Goal: Task Accomplishment & Management: Complete application form

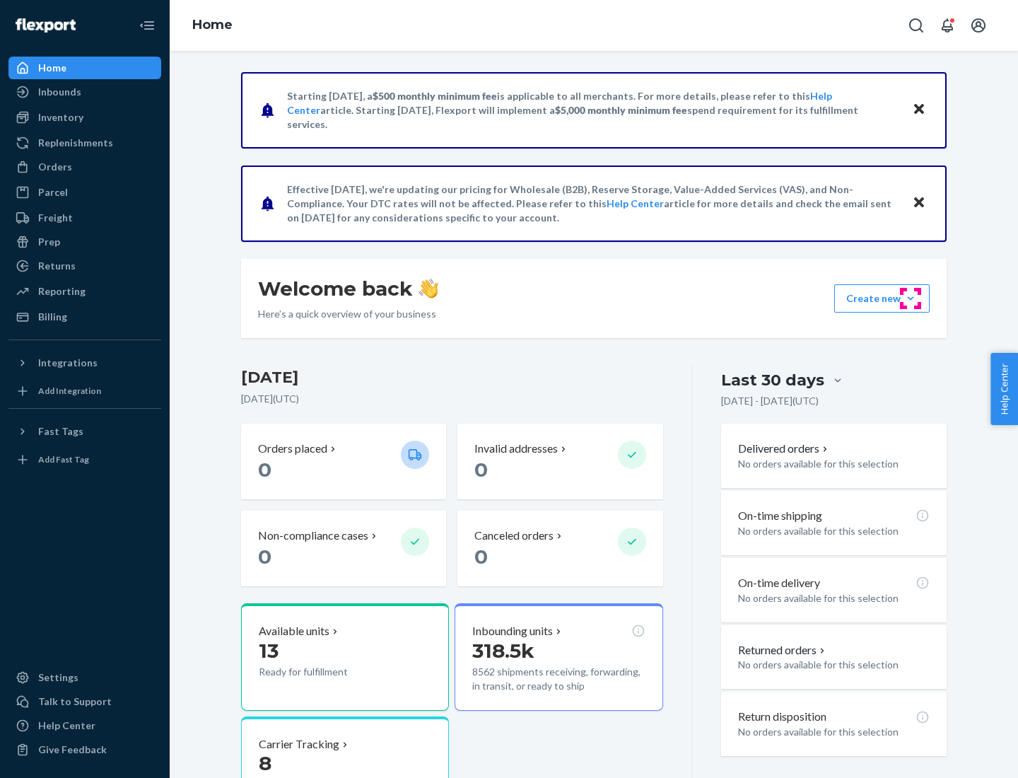
click at [911, 298] on button "Create new Create new inbound Create new order Create new product" at bounding box center [882, 298] width 95 height 28
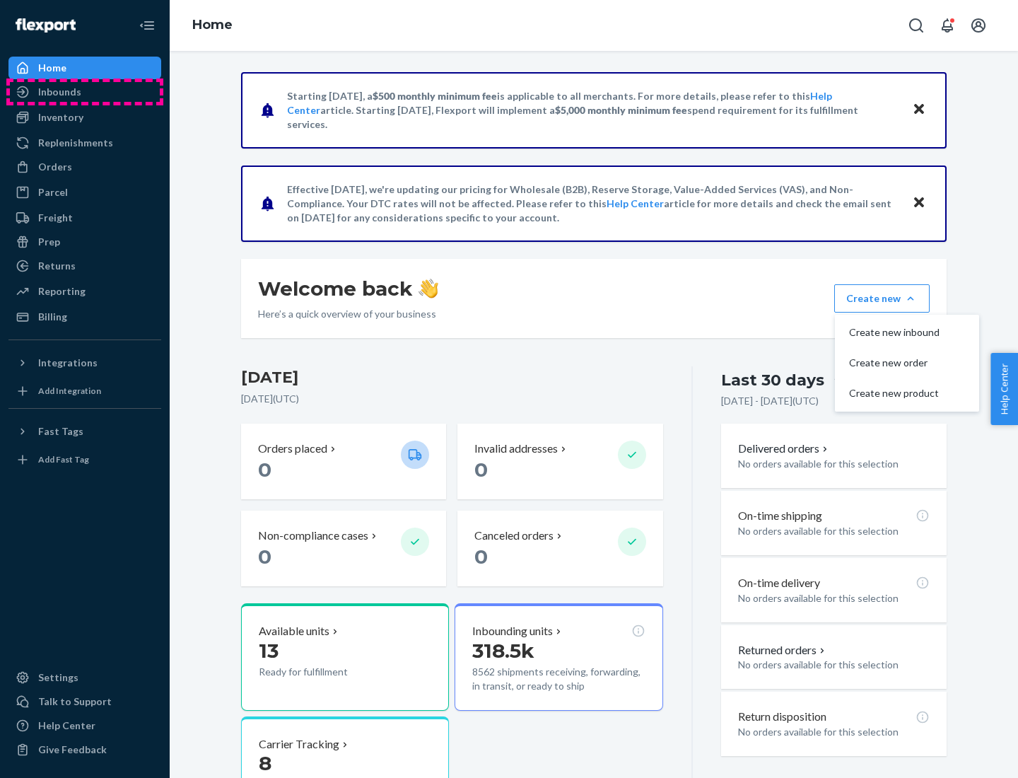
click at [85, 92] on div "Inbounds" at bounding box center [85, 92] width 150 height 20
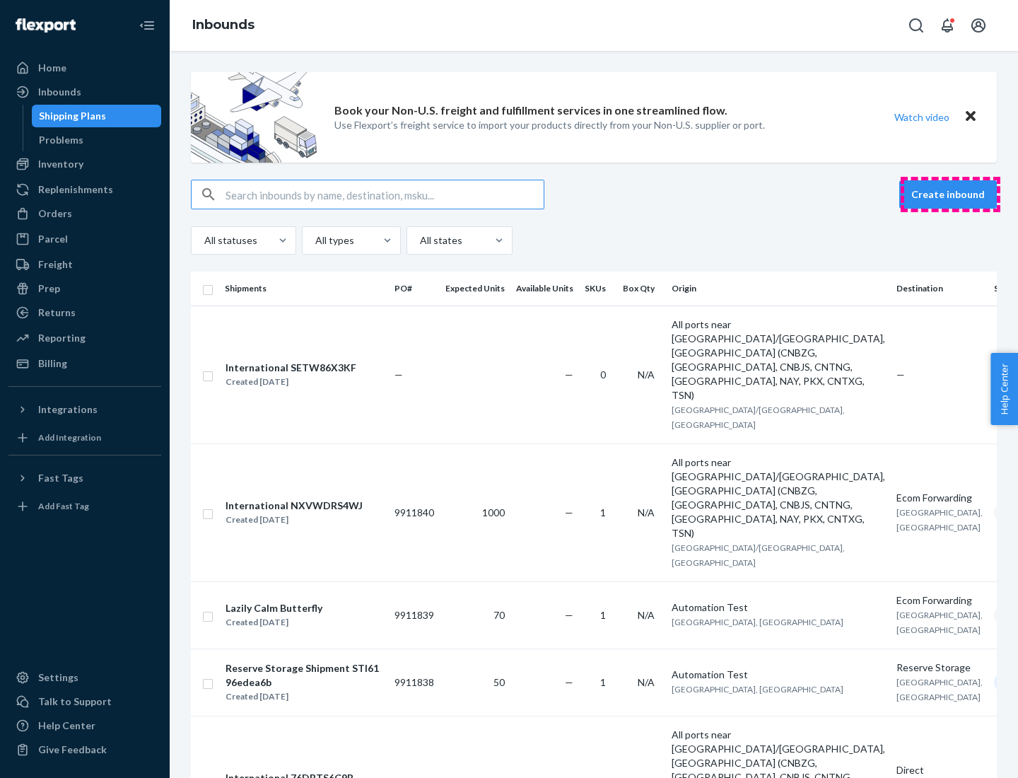
click at [951, 194] on button "Create inbound" at bounding box center [949, 194] width 98 height 28
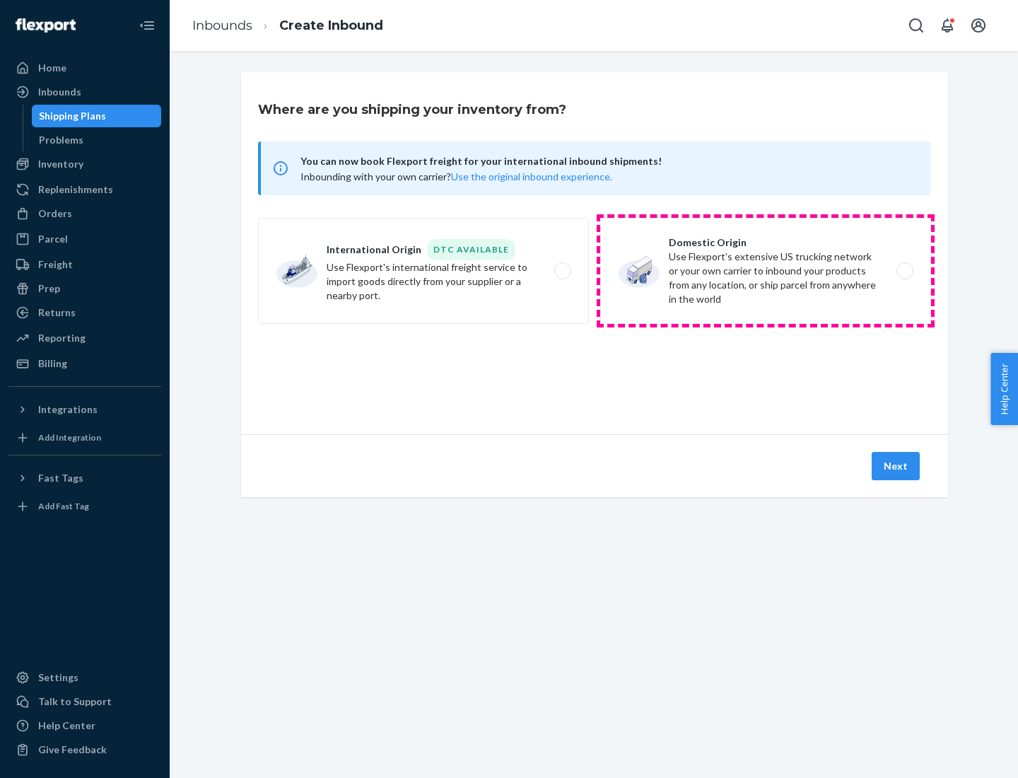
click at [766, 271] on label "Domestic Origin Use Flexport’s extensive US trucking network or your own carrie…" at bounding box center [765, 271] width 331 height 106
click at [905, 271] on input "Domestic Origin Use Flexport’s extensive US trucking network or your own carrie…" at bounding box center [909, 271] width 9 height 9
radio input "true"
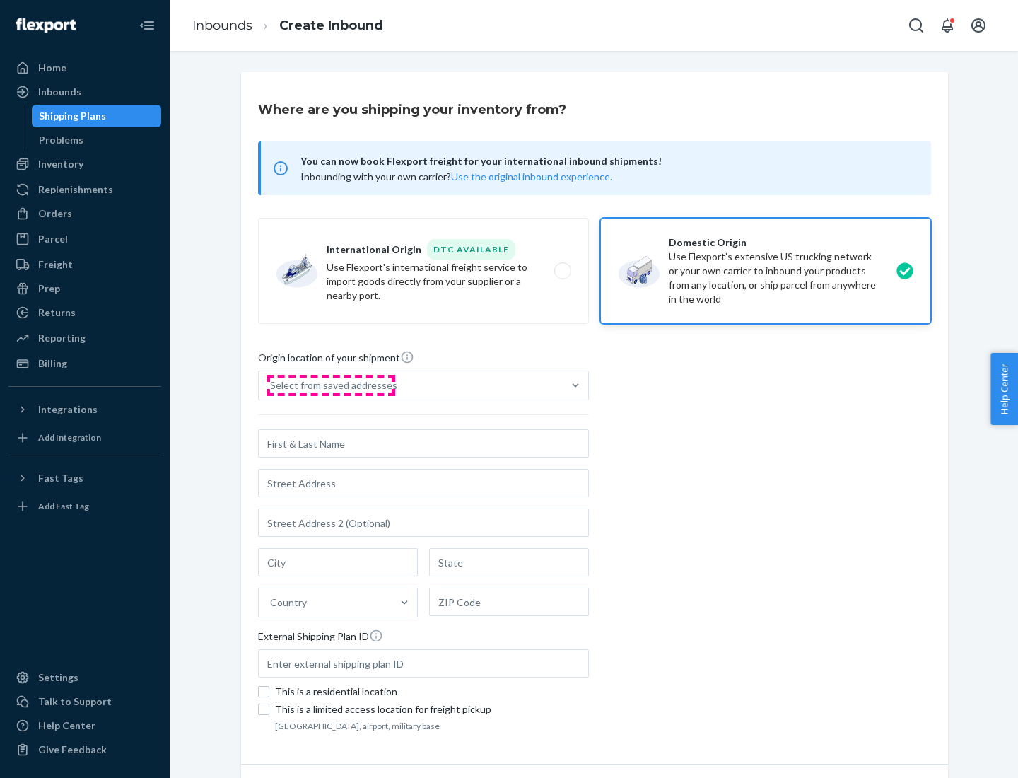
click at [330, 385] on div "Select from saved addresses" at bounding box center [333, 385] width 127 height 14
click at [272, 385] on input "Select from saved addresses" at bounding box center [270, 385] width 1 height 14
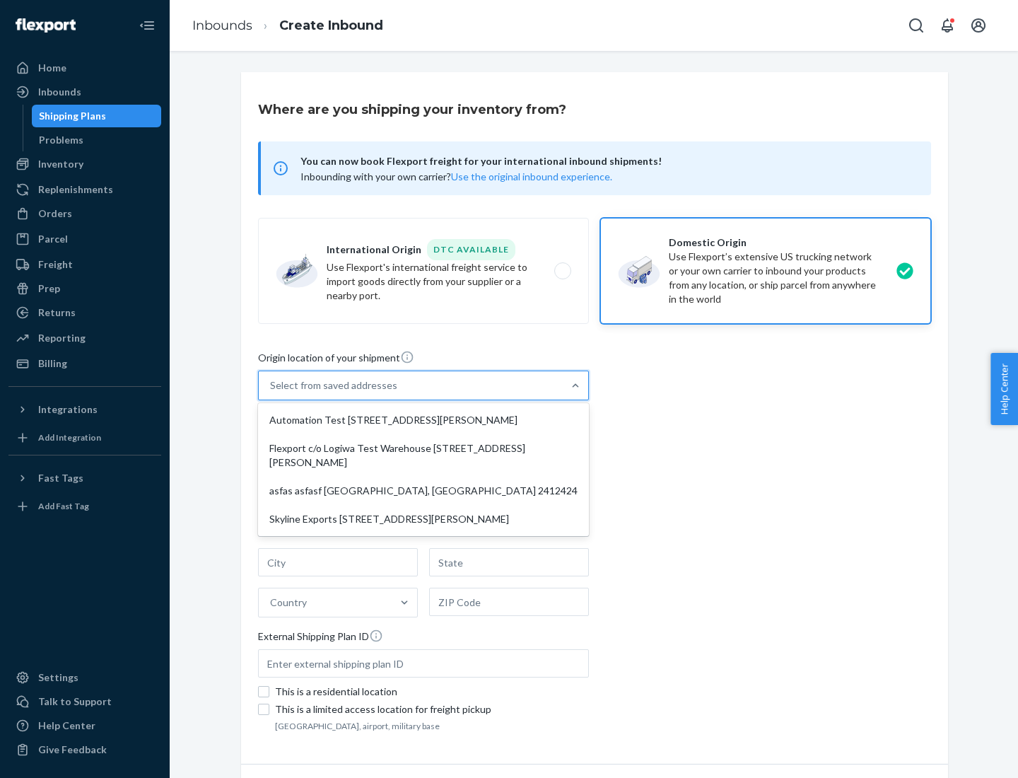
scroll to position [6, 0]
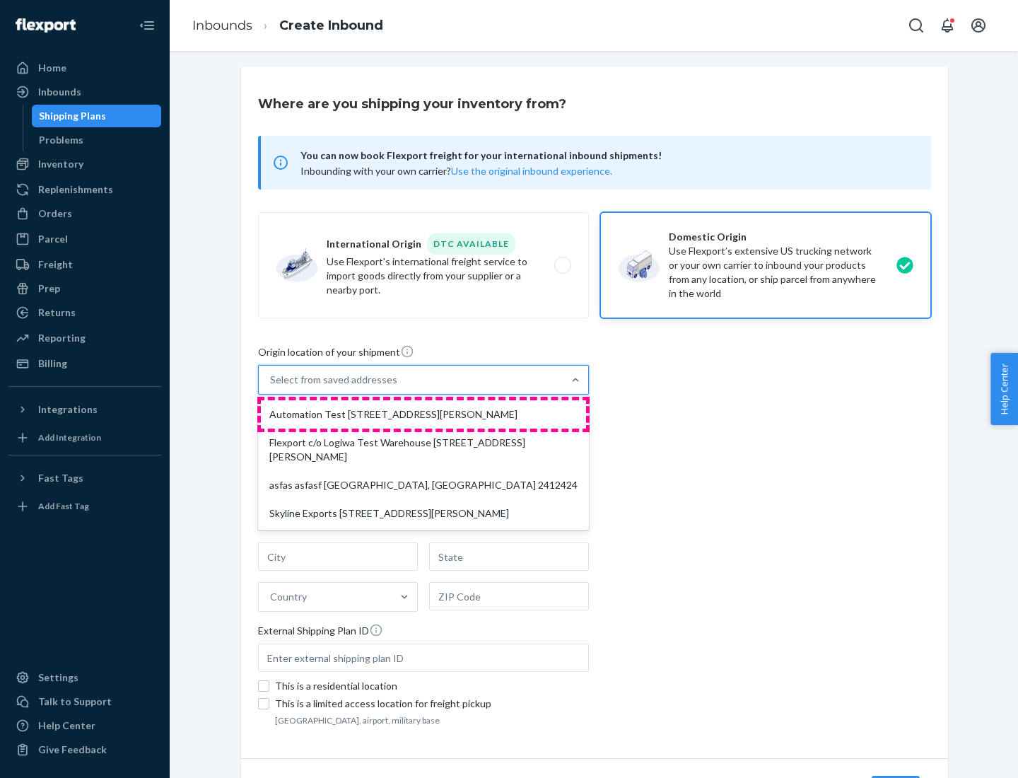
click at [424, 414] on div "Automation Test [STREET_ADDRESS][PERSON_NAME]" at bounding box center [423, 414] width 325 height 28
click at [272, 387] on input "option Automation Test [STREET_ADDRESS][PERSON_NAME] focused, 1 of 4. 4 results…" at bounding box center [270, 380] width 1 height 14
type input "Automation Test"
type input "9th Floor"
type input "[GEOGRAPHIC_DATA]"
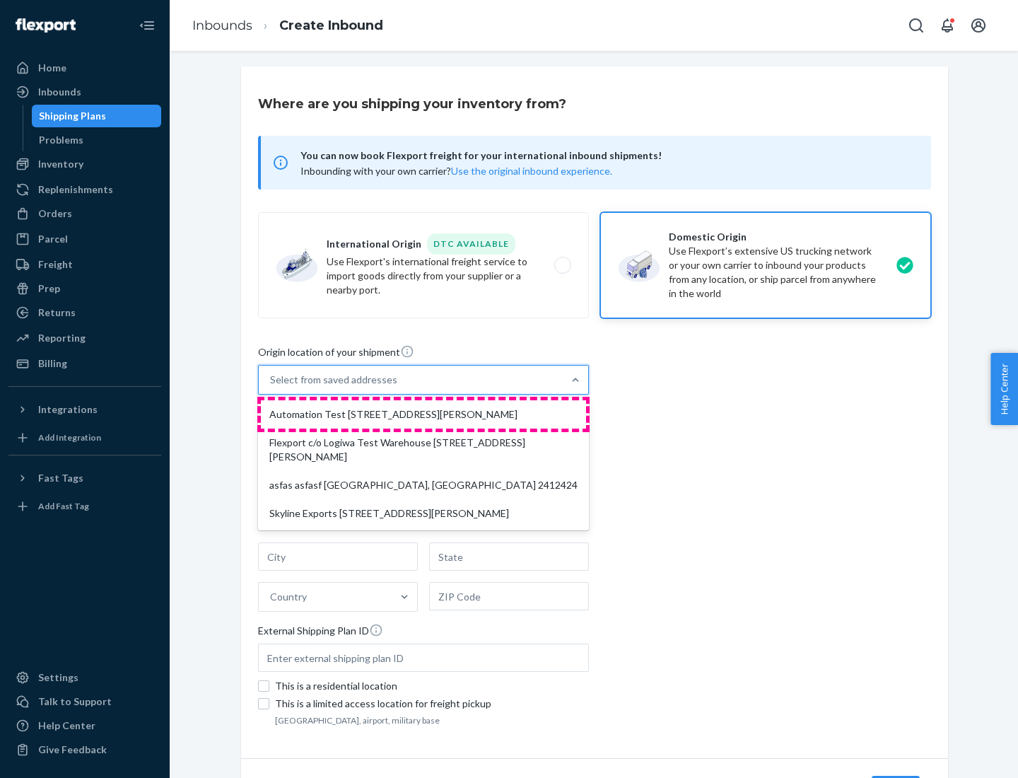
type input "CA"
type input "94104"
type input "[STREET_ADDRESS][PERSON_NAME]"
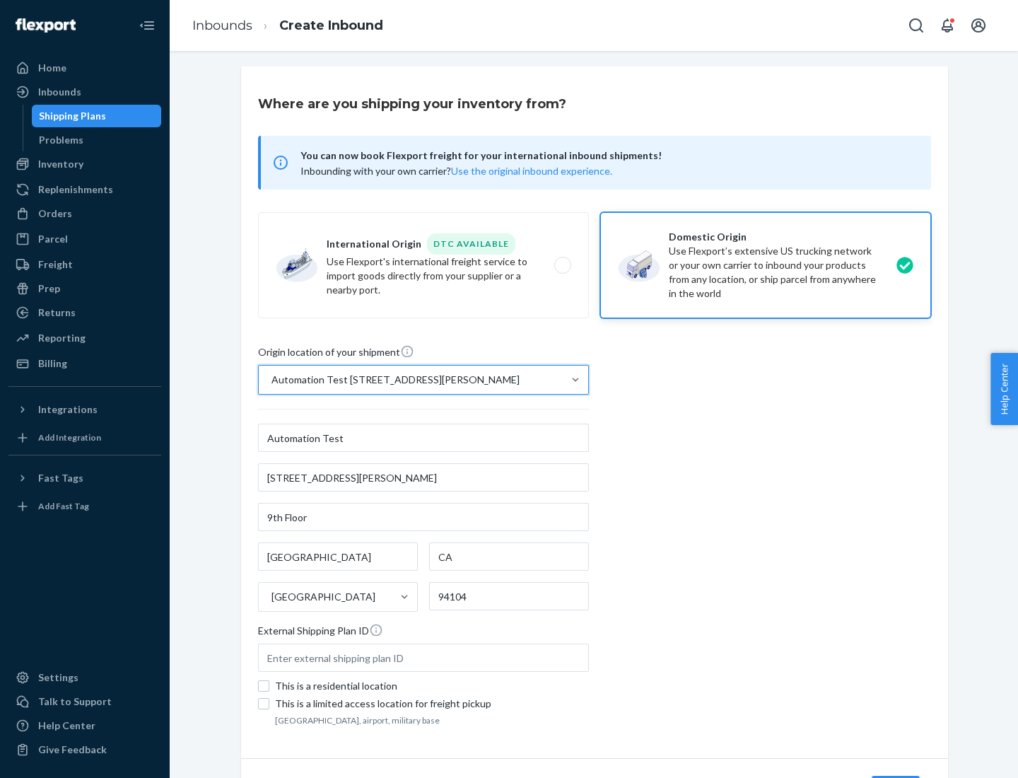
scroll to position [83, 0]
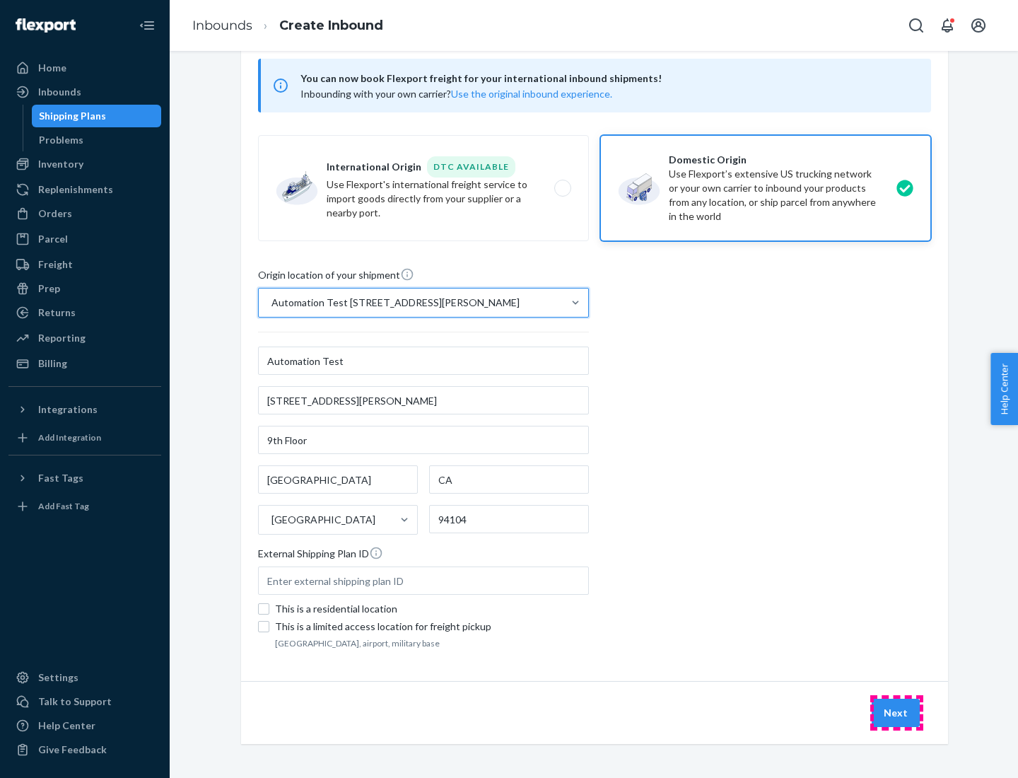
click at [897, 713] on button "Next" at bounding box center [896, 713] width 48 height 28
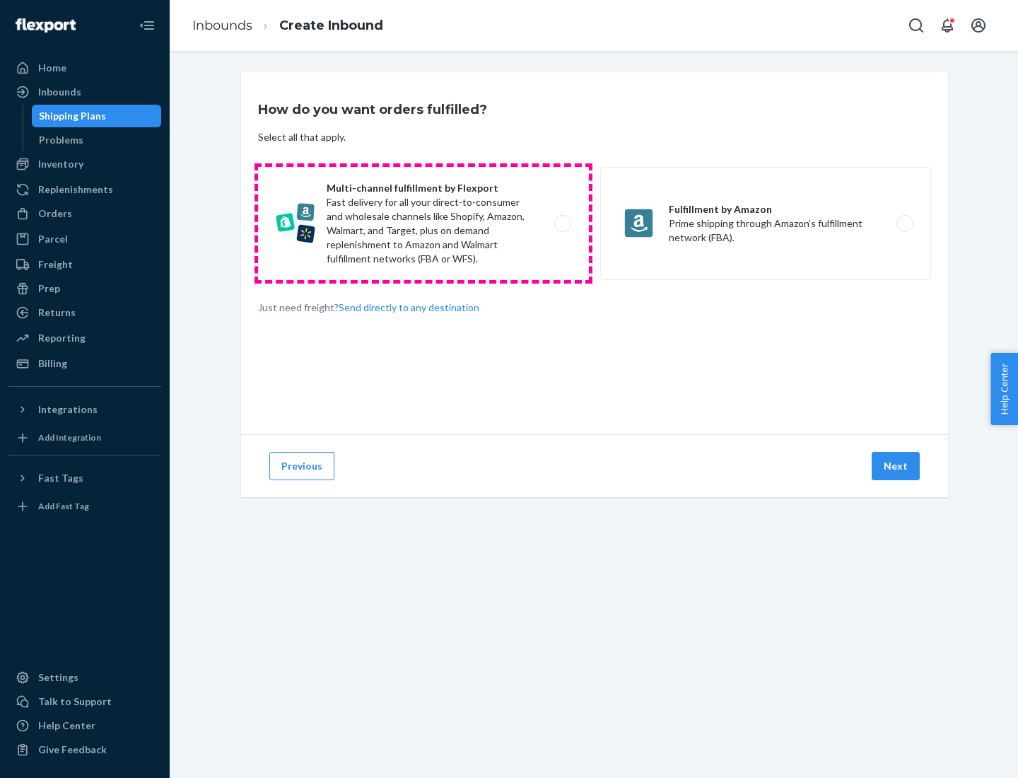
click at [424, 223] on label "Multi-channel fulfillment by Flexport Fast delivery for all your direct-to-cons…" at bounding box center [423, 223] width 331 height 113
click at [562, 223] on input "Multi-channel fulfillment by Flexport Fast delivery for all your direct-to-cons…" at bounding box center [566, 223] width 9 height 9
radio input "true"
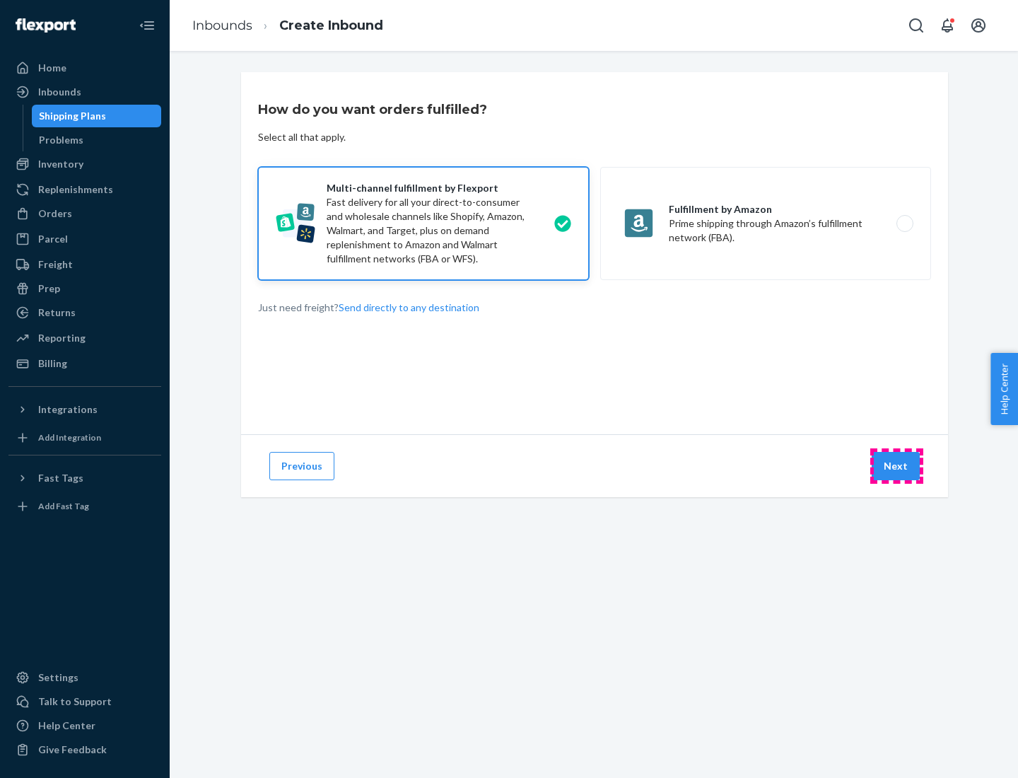
click at [897, 466] on button "Next" at bounding box center [896, 466] width 48 height 28
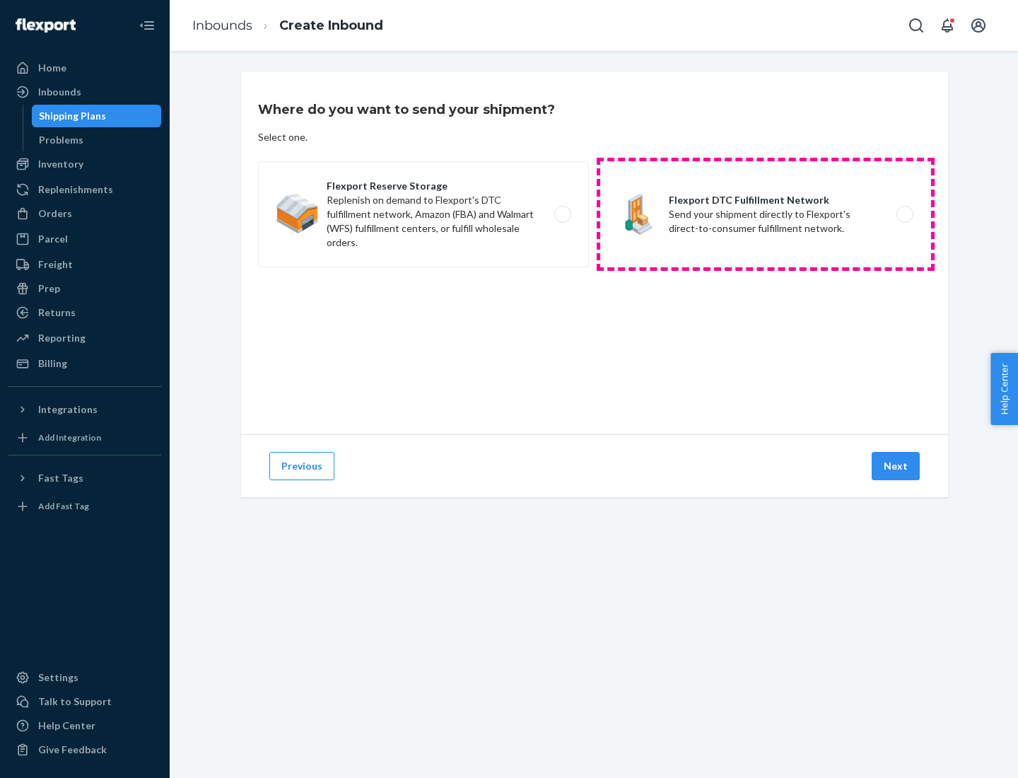
click at [766, 214] on label "Flexport DTC Fulfillment Network Send your shipment directly to Flexport's dire…" at bounding box center [765, 214] width 331 height 106
click at [905, 214] on input "Flexport DTC Fulfillment Network Send your shipment directly to Flexport's dire…" at bounding box center [909, 214] width 9 height 9
radio input "true"
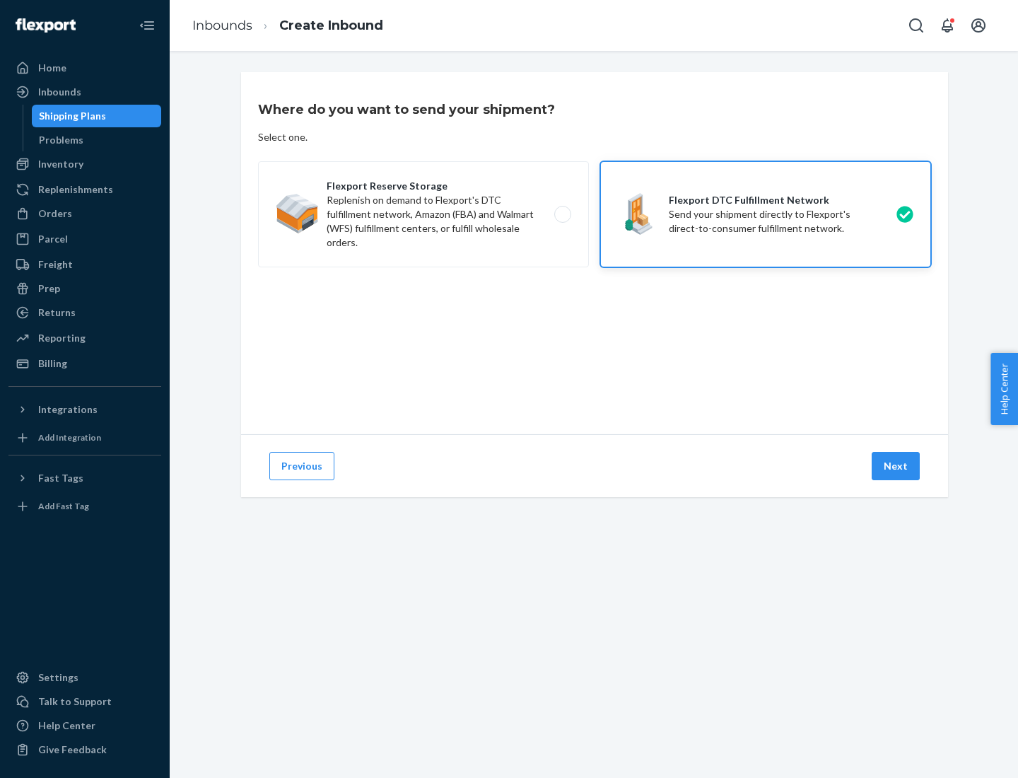
click at [897, 466] on button "Next" at bounding box center [896, 466] width 48 height 28
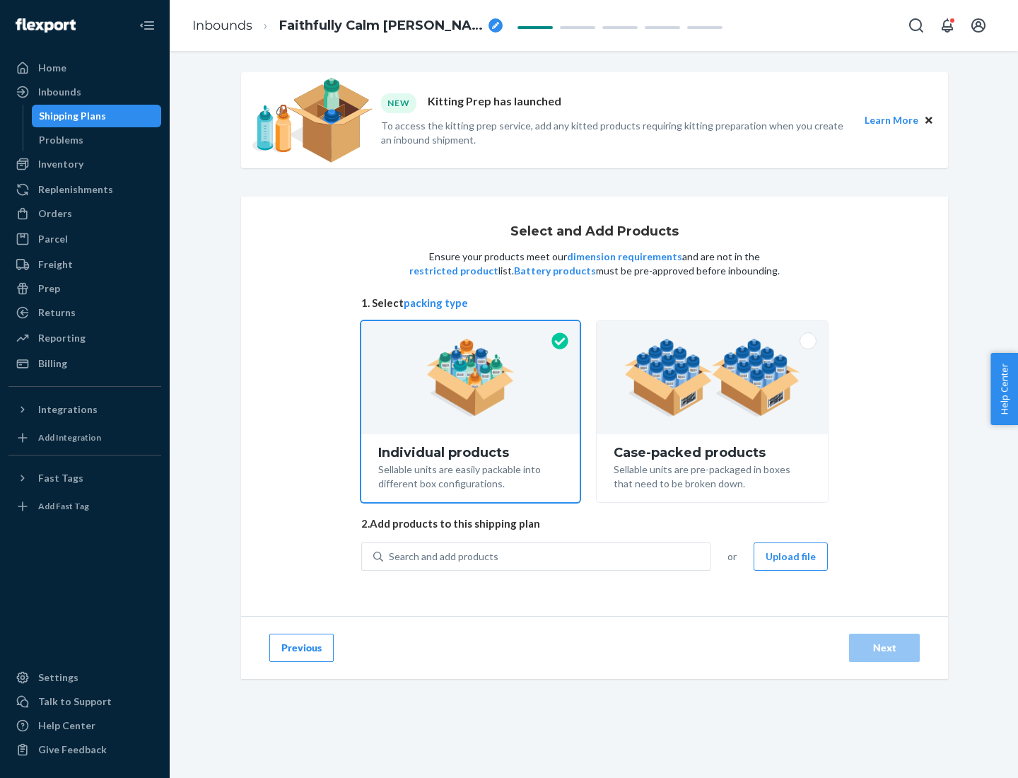
click at [713, 378] on img at bounding box center [712, 378] width 176 height 78
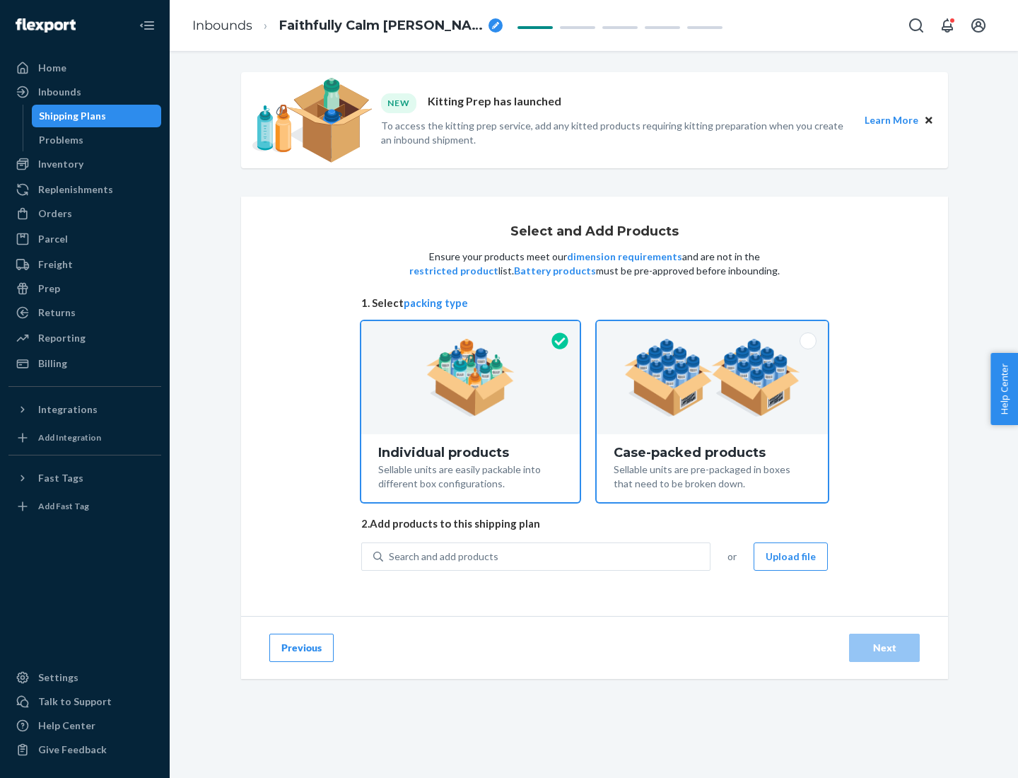
click at [713, 330] on input "Case-packed products Sellable units are pre-packaged in boxes that need to be b…" at bounding box center [712, 325] width 9 height 9
radio input "true"
radio input "false"
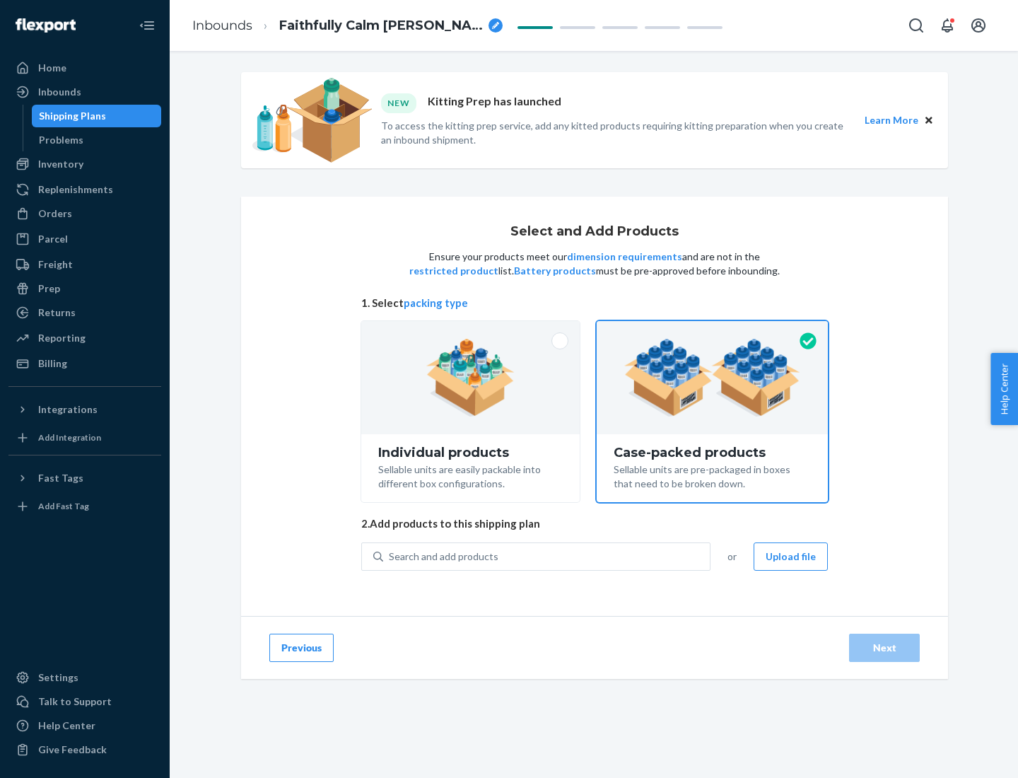
click at [547, 556] on div "Search and add products" at bounding box center [546, 556] width 327 height 25
click at [390, 556] on input "Search and add products" at bounding box center [389, 557] width 1 height 14
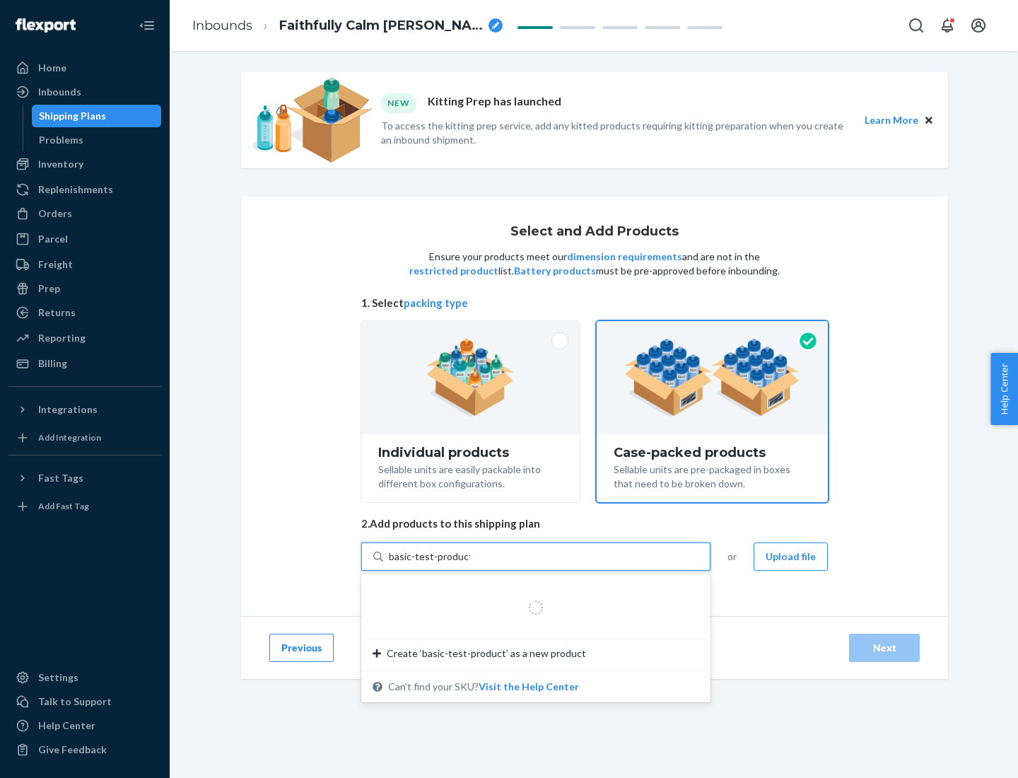
type input "basic-test-product-1"
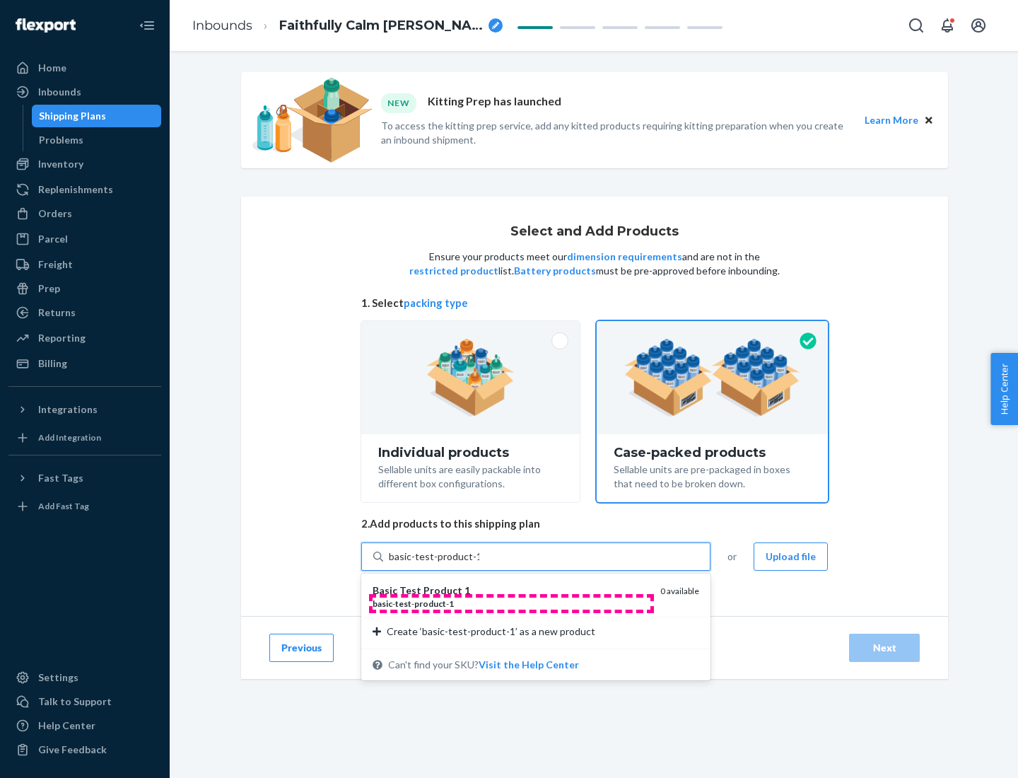
click at [511, 603] on div "basic - test - product - 1" at bounding box center [511, 604] width 277 height 12
click at [480, 564] on input "basic-test-product-1" at bounding box center [434, 557] width 91 height 14
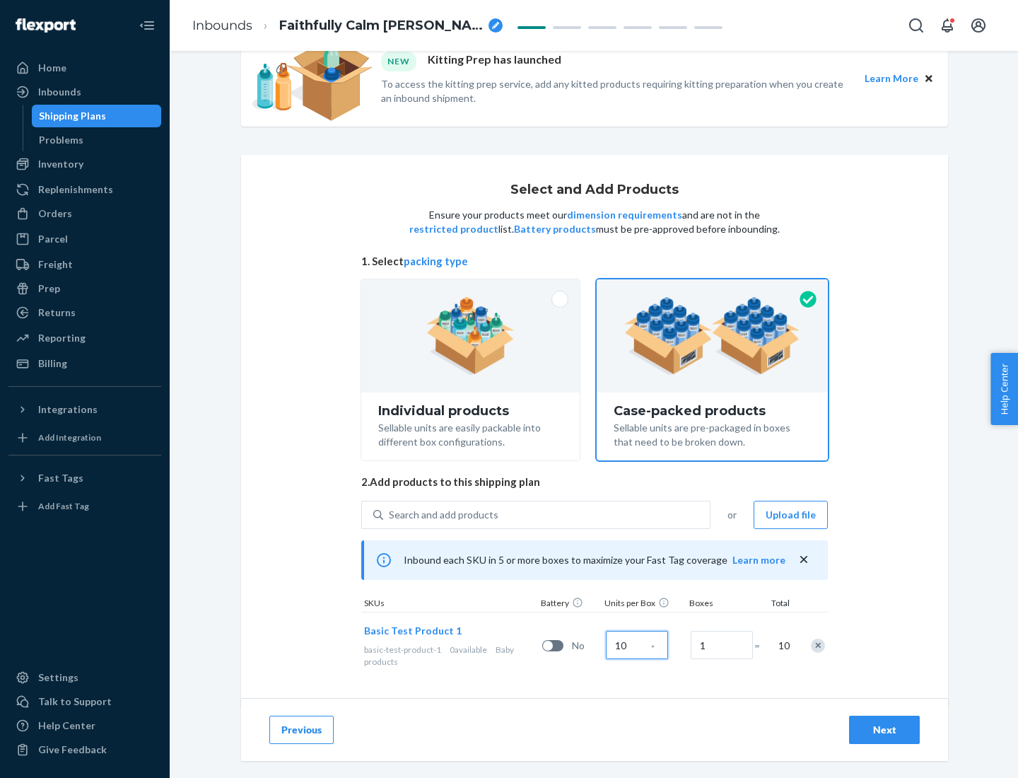
scroll to position [51, 0]
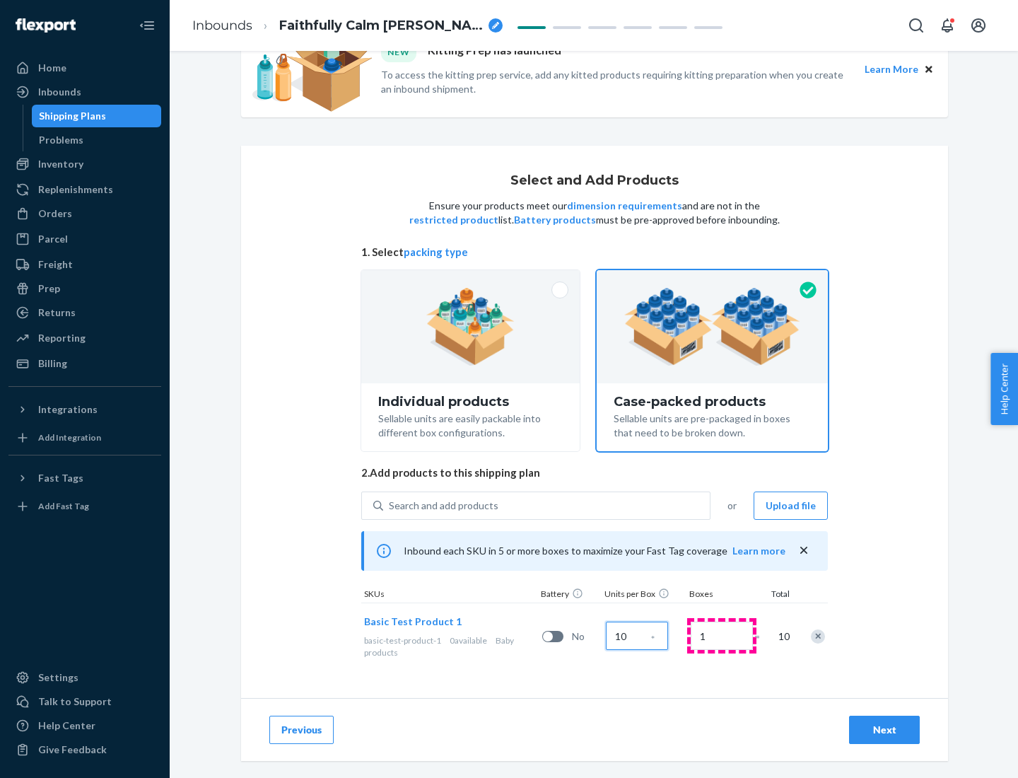
type input "10"
type input "7"
click at [885, 730] on div "Next" at bounding box center [884, 730] width 47 height 14
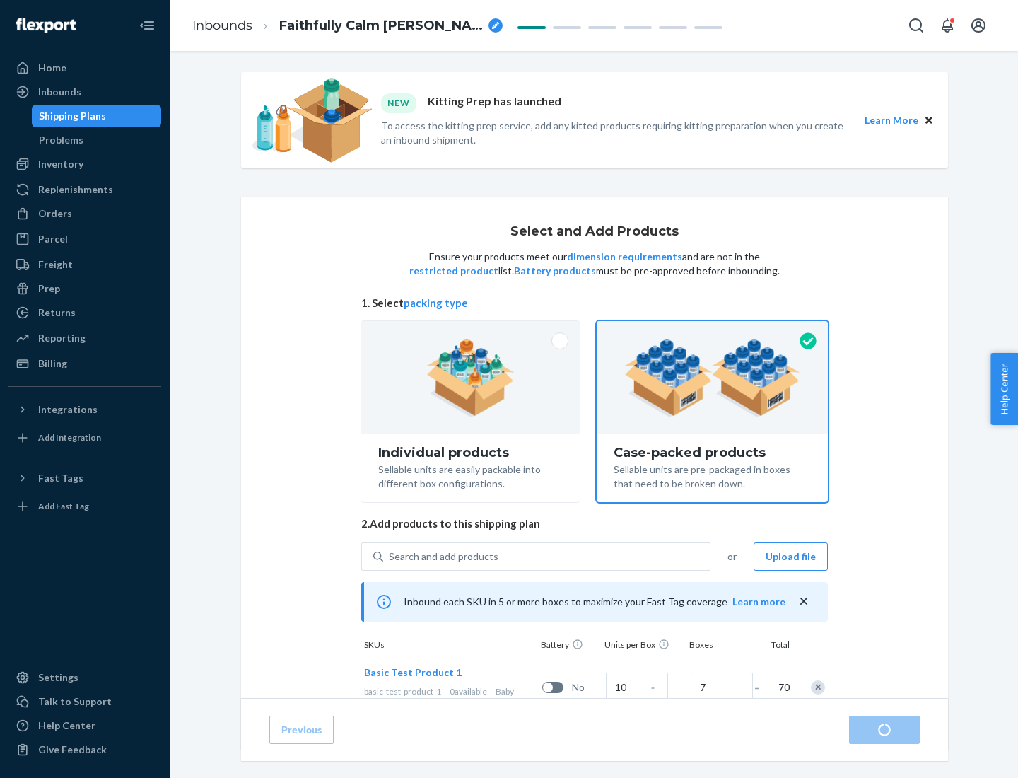
radio input "true"
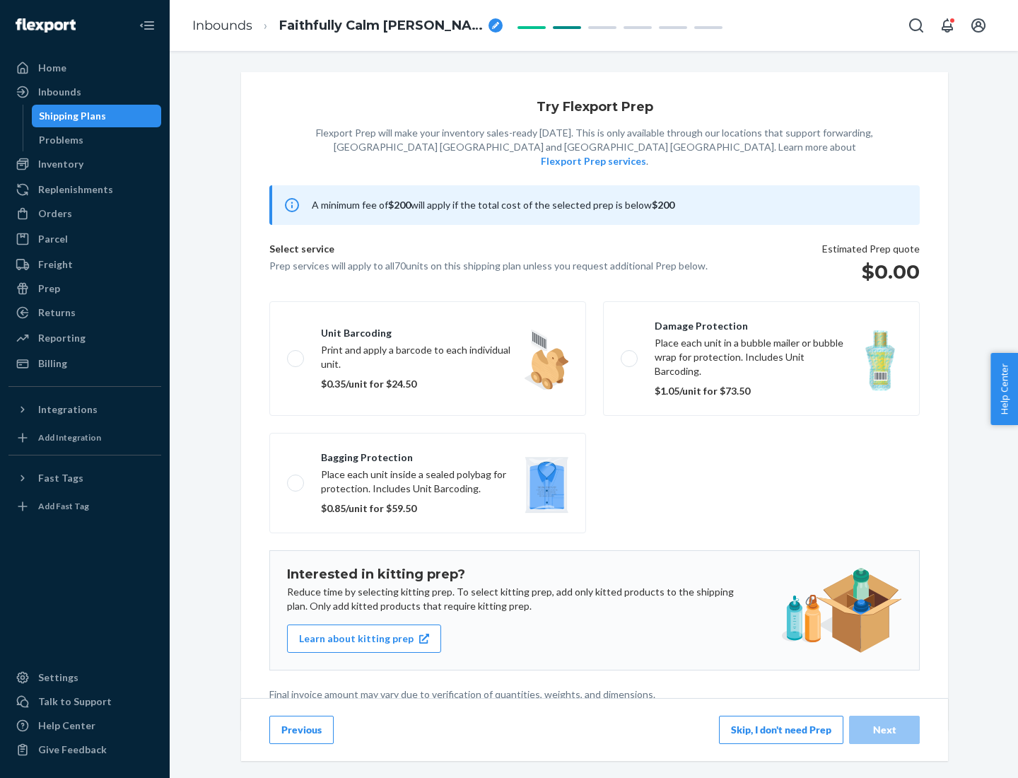
scroll to position [4, 0]
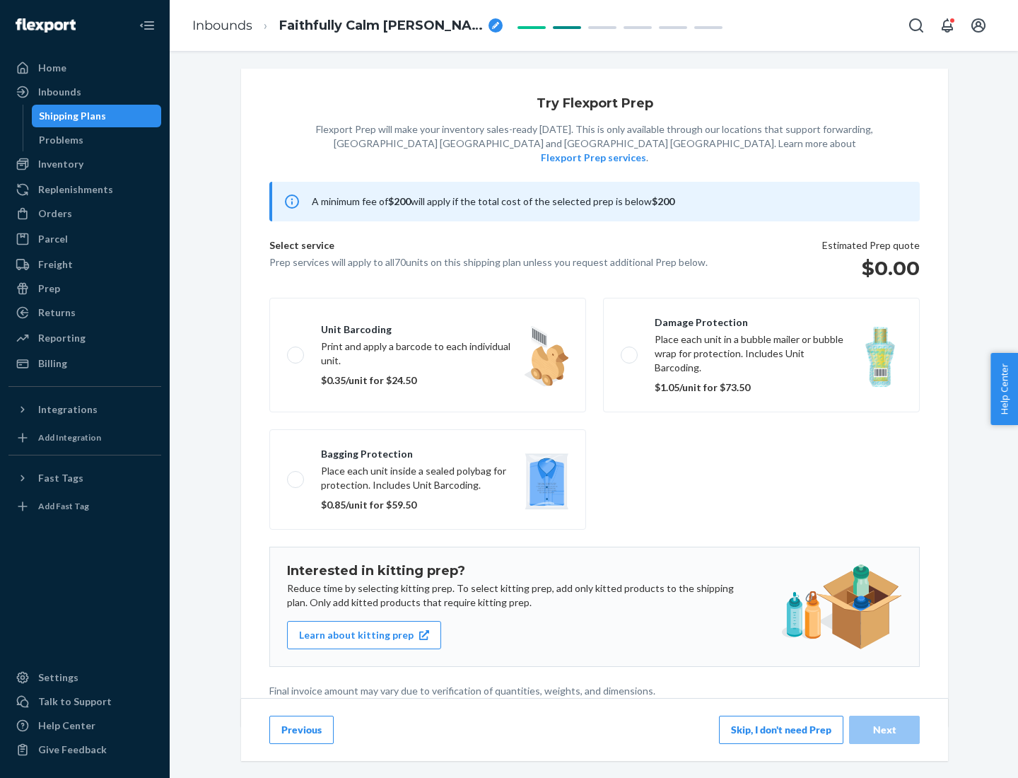
click at [428, 451] on label "Bagging protection Place each unit inside a sealed polybag for protection. Incl…" at bounding box center [427, 479] width 317 height 100
click at [296, 475] on input "Bagging protection Place each unit inside a sealed polybag for protection. Incl…" at bounding box center [291, 479] width 9 height 9
checkbox input "true"
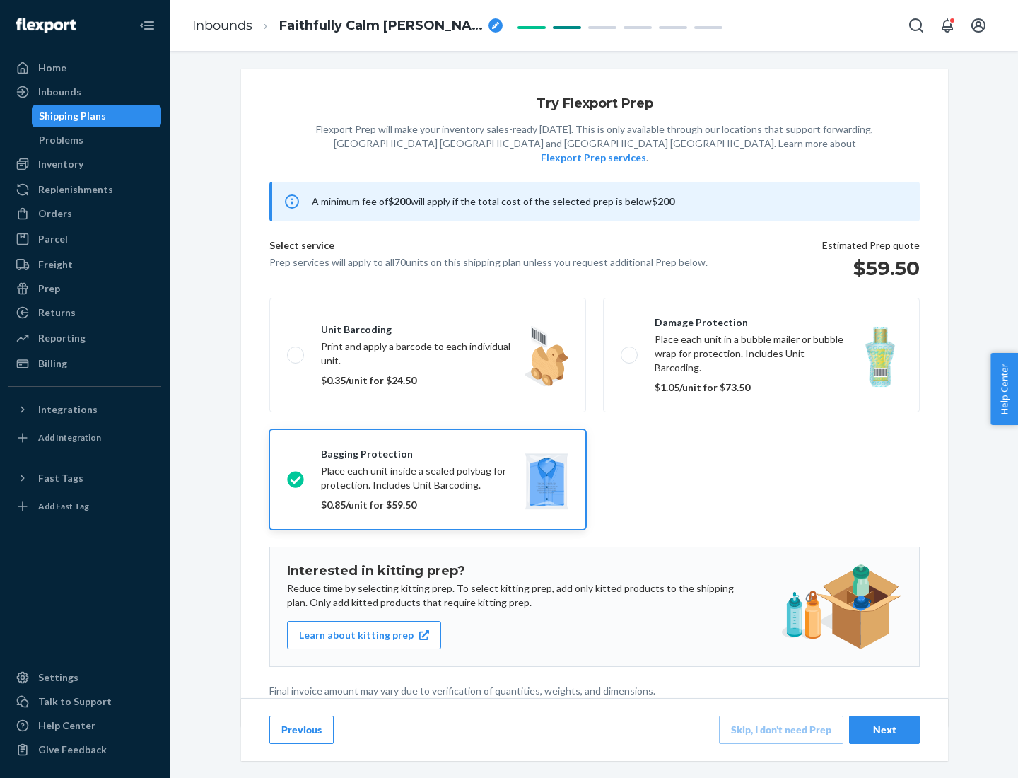
click at [885, 729] on div "Next" at bounding box center [884, 730] width 47 height 14
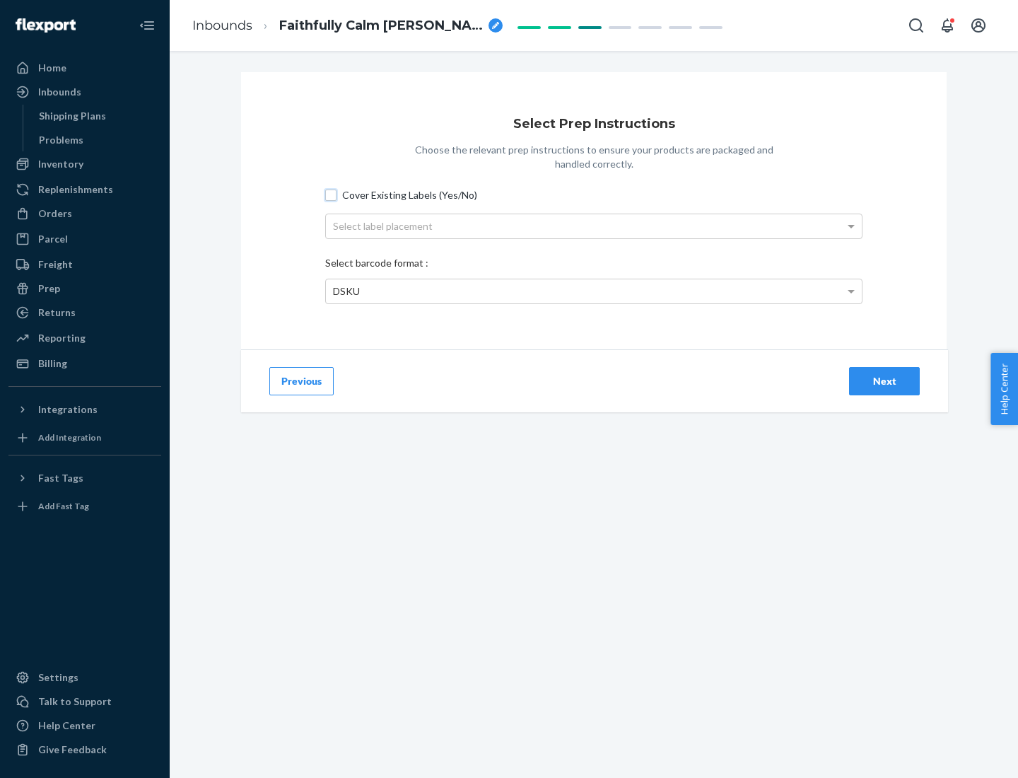
click at [331, 194] on input "Cover Existing Labels (Yes/No)" at bounding box center [330, 195] width 11 height 11
checkbox input "true"
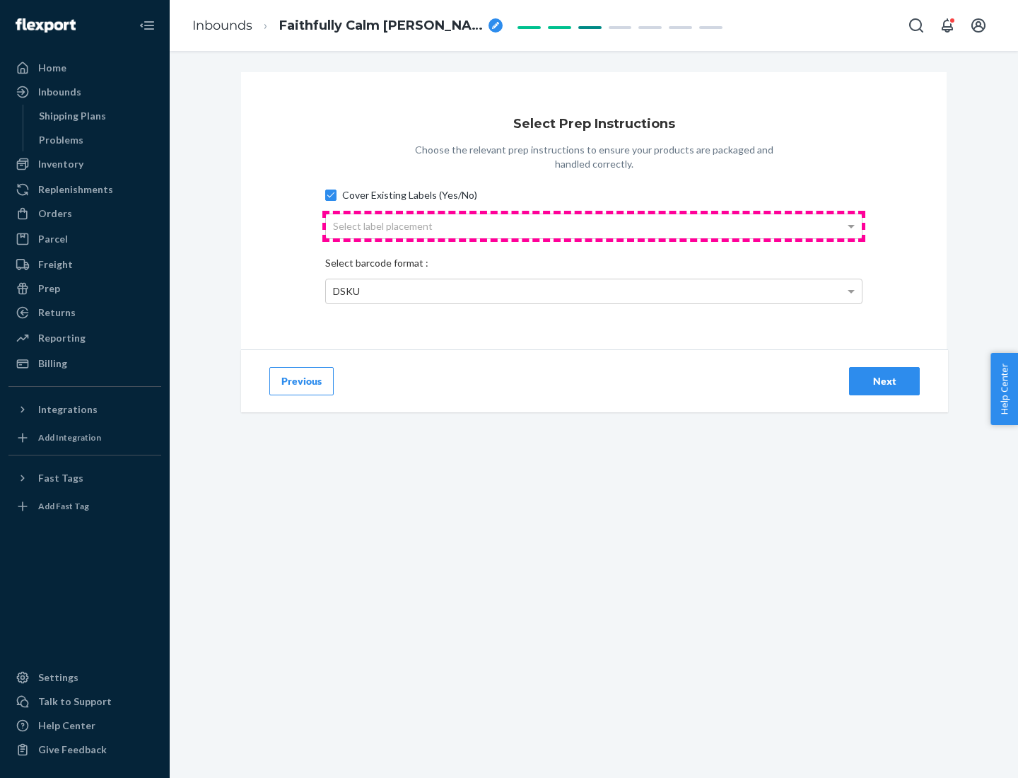
click at [594, 226] on div "Select label placement" at bounding box center [594, 226] width 536 height 24
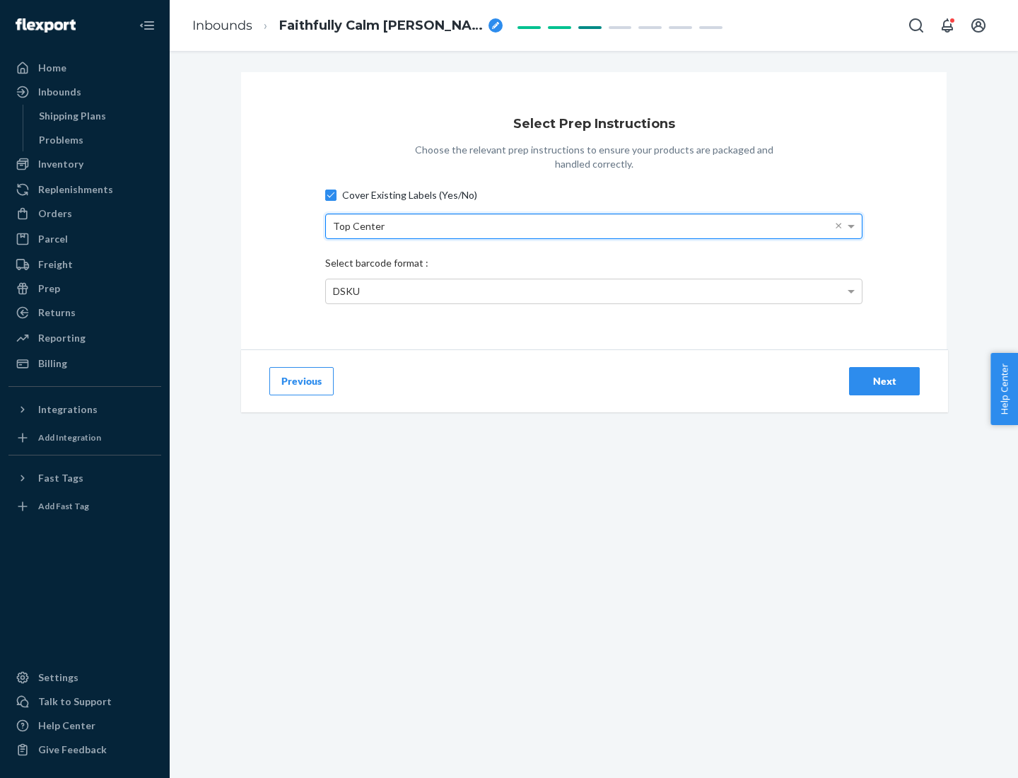
click at [594, 291] on div "DSKU" at bounding box center [594, 291] width 536 height 24
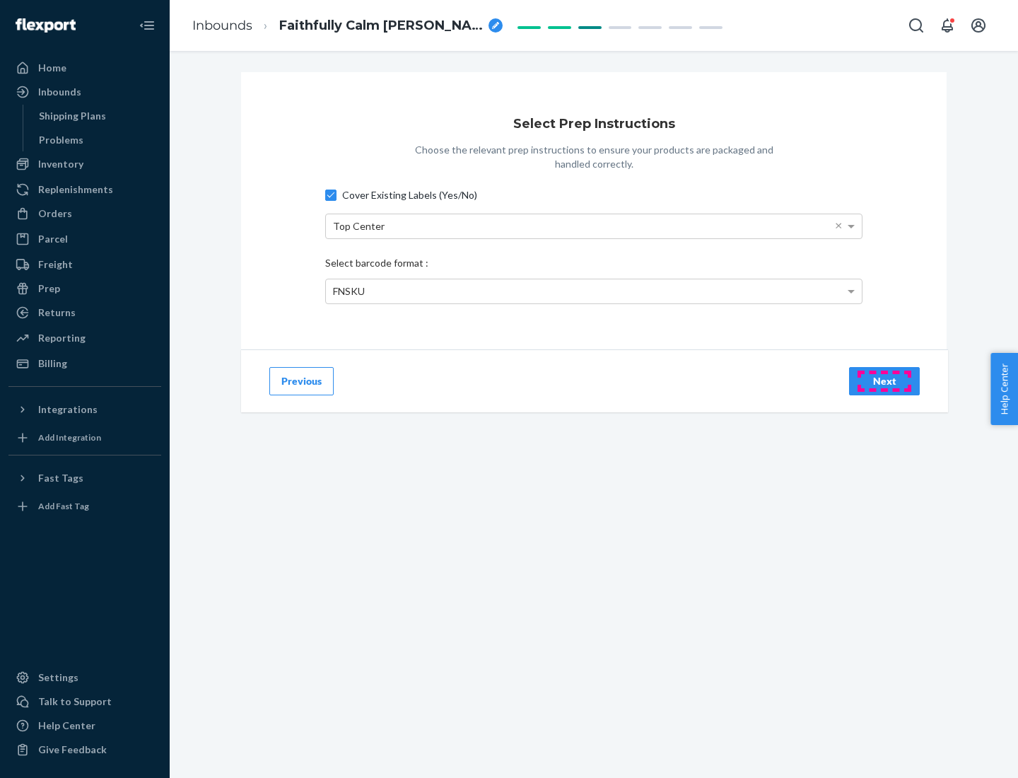
click at [885, 380] on div "Next" at bounding box center [884, 381] width 47 height 14
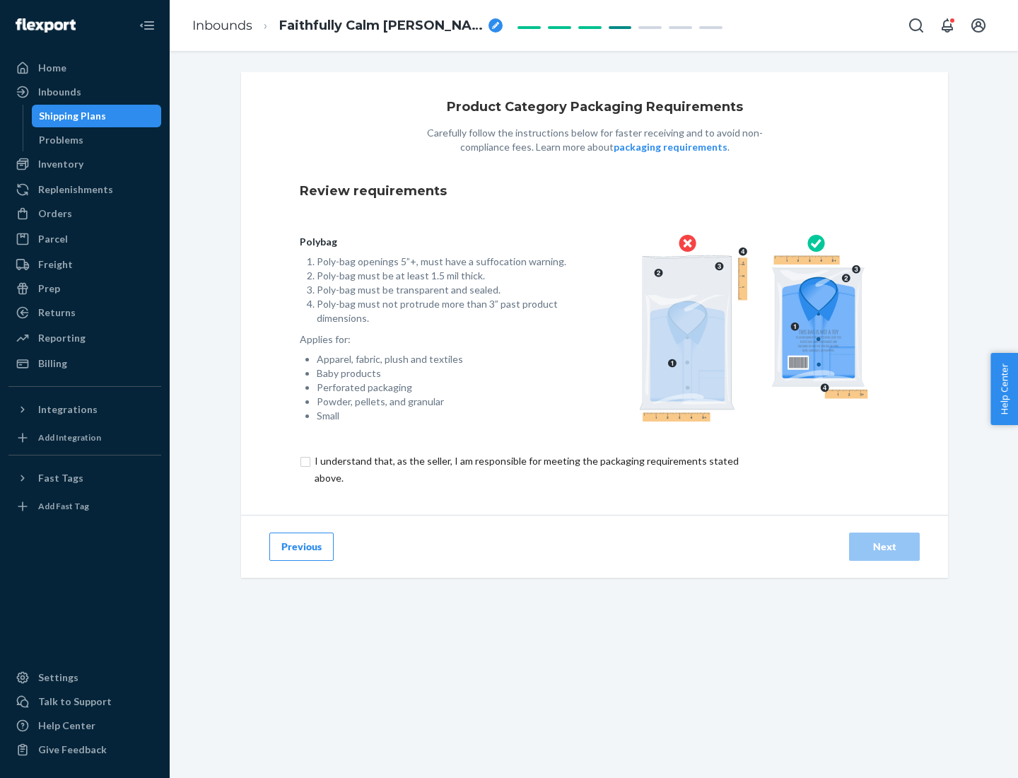
click at [525, 469] on input "checkbox" at bounding box center [535, 470] width 470 height 34
checkbox input "true"
click at [885, 546] on div "Next" at bounding box center [884, 547] width 47 height 14
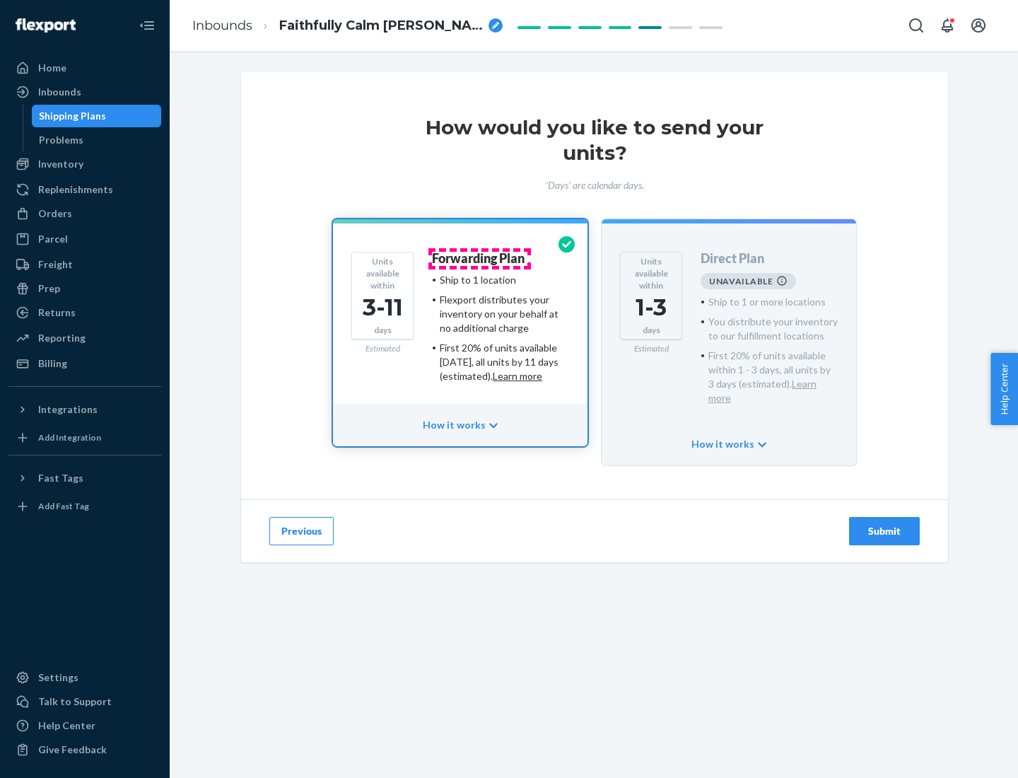
click at [480, 258] on h4 "Forwarding Plan" at bounding box center [478, 259] width 93 height 14
click at [885, 524] on div "Submit" at bounding box center [884, 531] width 47 height 14
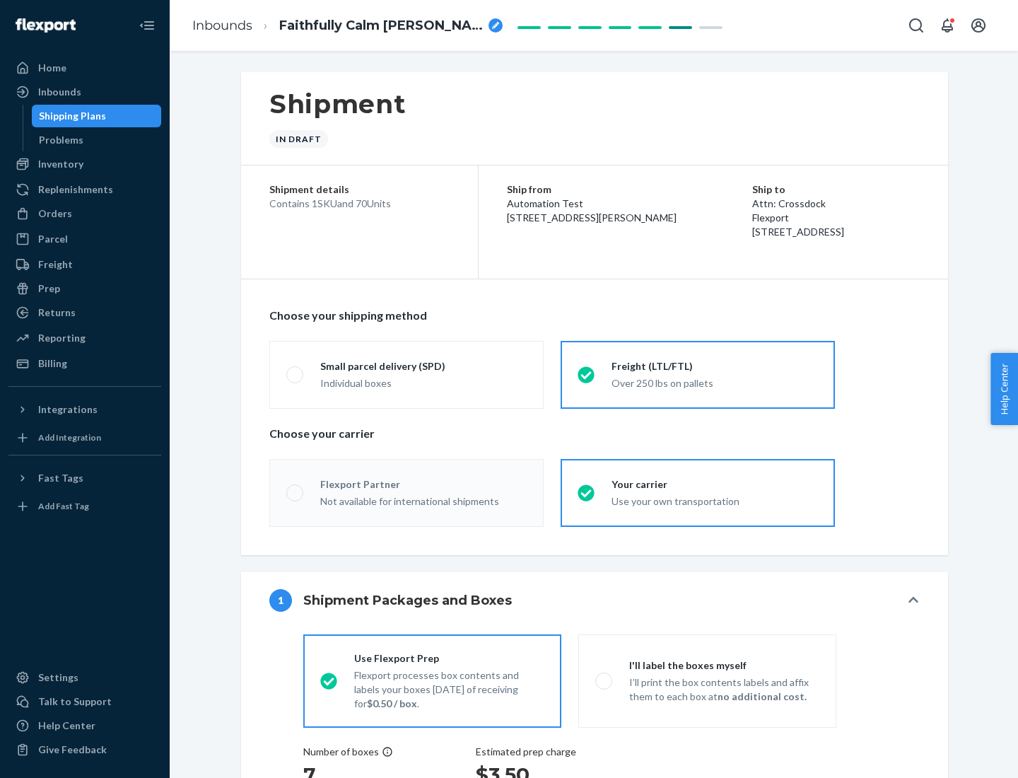
radio input "true"
radio input "false"
radio input "true"
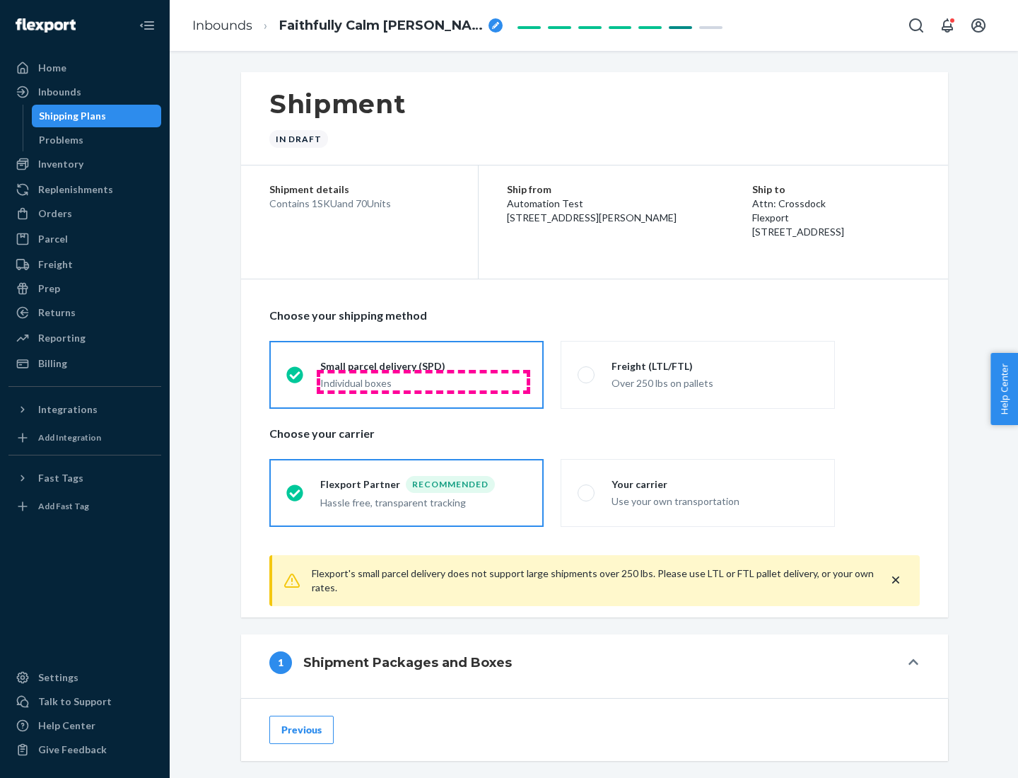
click at [424, 381] on div "Individual boxes" at bounding box center [423, 383] width 207 height 14
click at [296, 379] on input "Small parcel delivery (SPD) Individual boxes" at bounding box center [290, 374] width 9 height 9
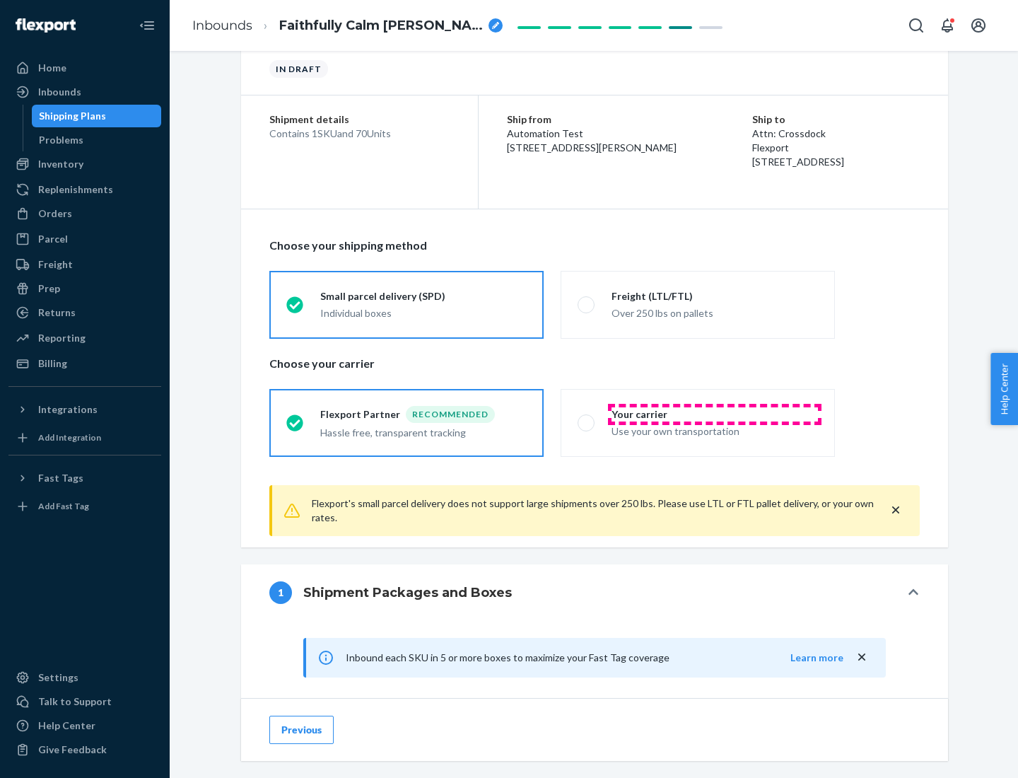
click at [715, 414] on div "Your carrier" at bounding box center [715, 414] width 207 height 14
click at [587, 418] on input "Your carrier Use your own transportation" at bounding box center [582, 422] width 9 height 9
radio input "true"
radio input "false"
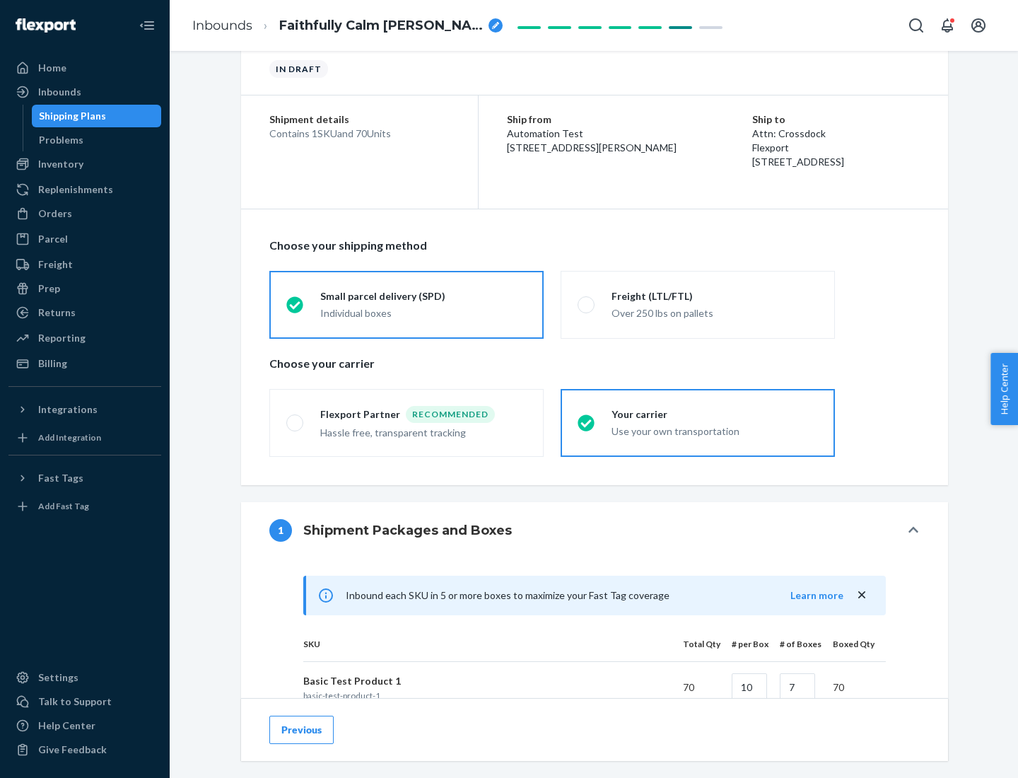
scroll to position [343, 0]
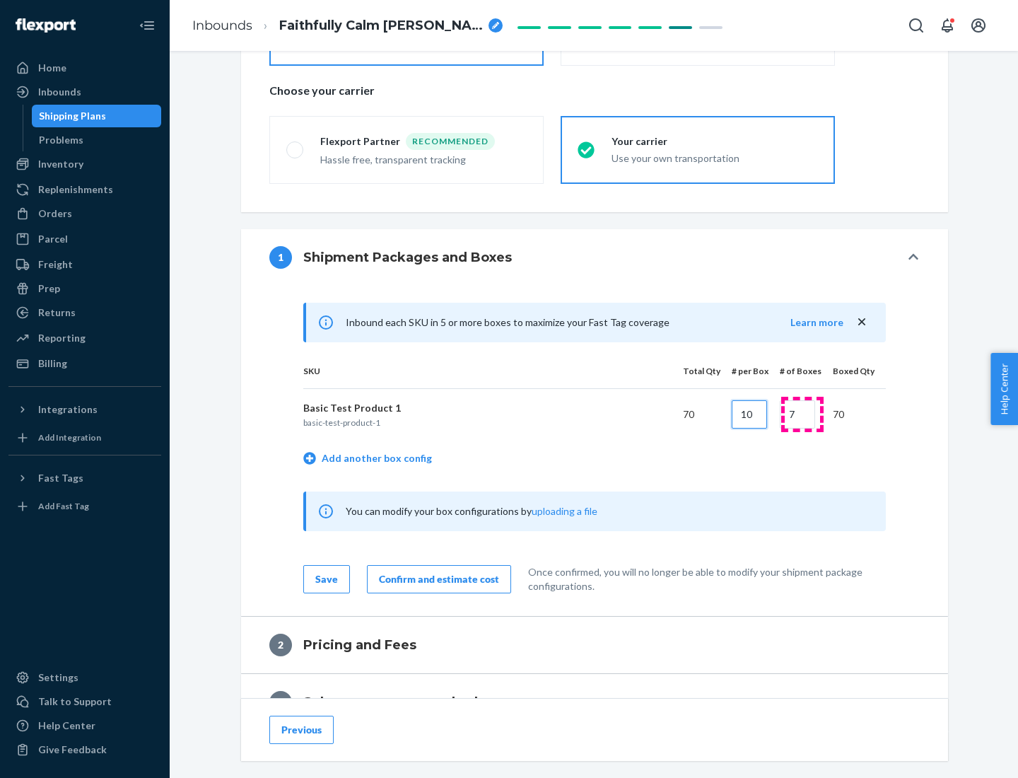
type input "10"
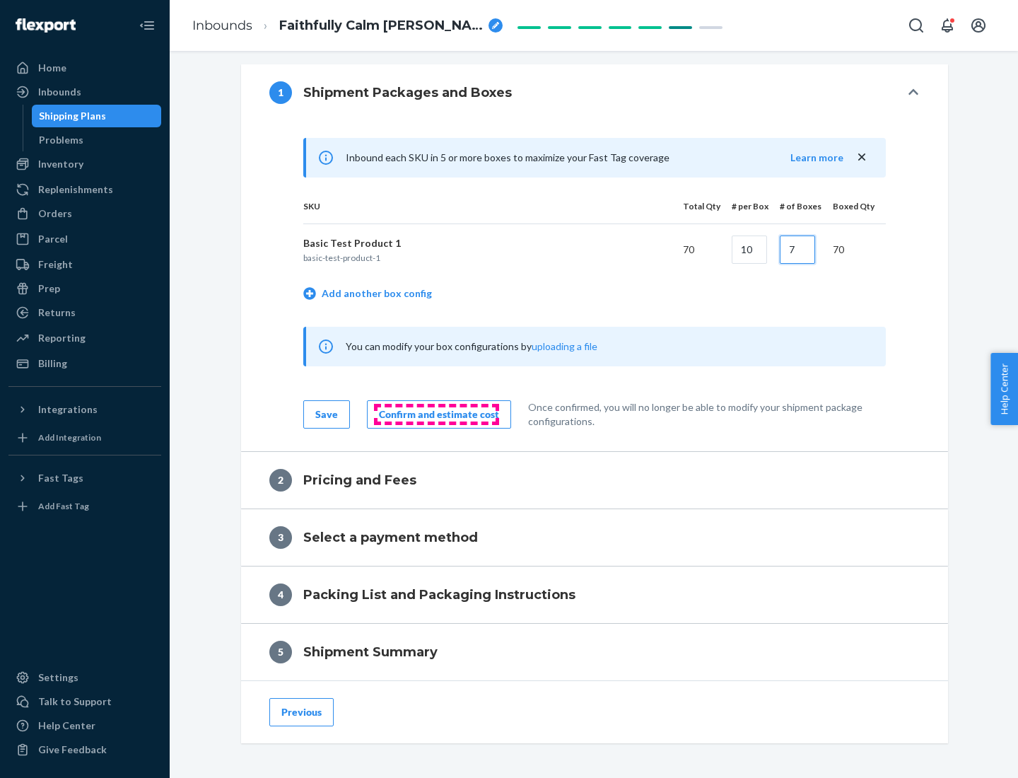
type input "7"
click at [436, 414] on div "Confirm and estimate cost" at bounding box center [439, 414] width 120 height 14
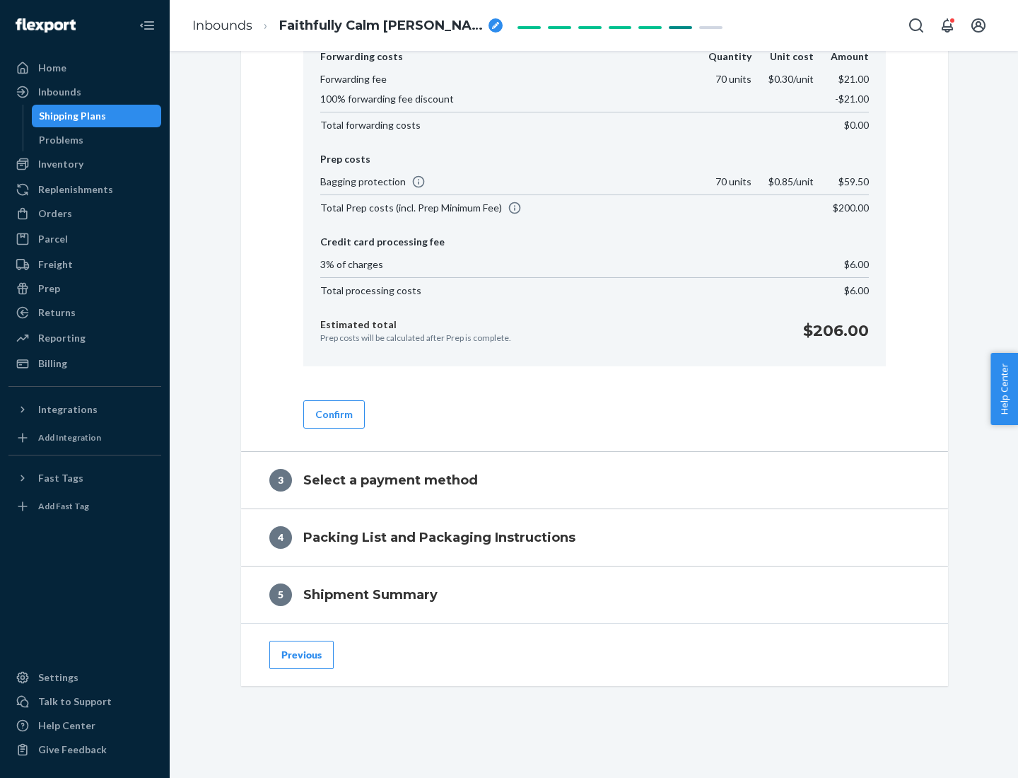
click at [333, 414] on button "Confirm" at bounding box center [334, 414] width 62 height 28
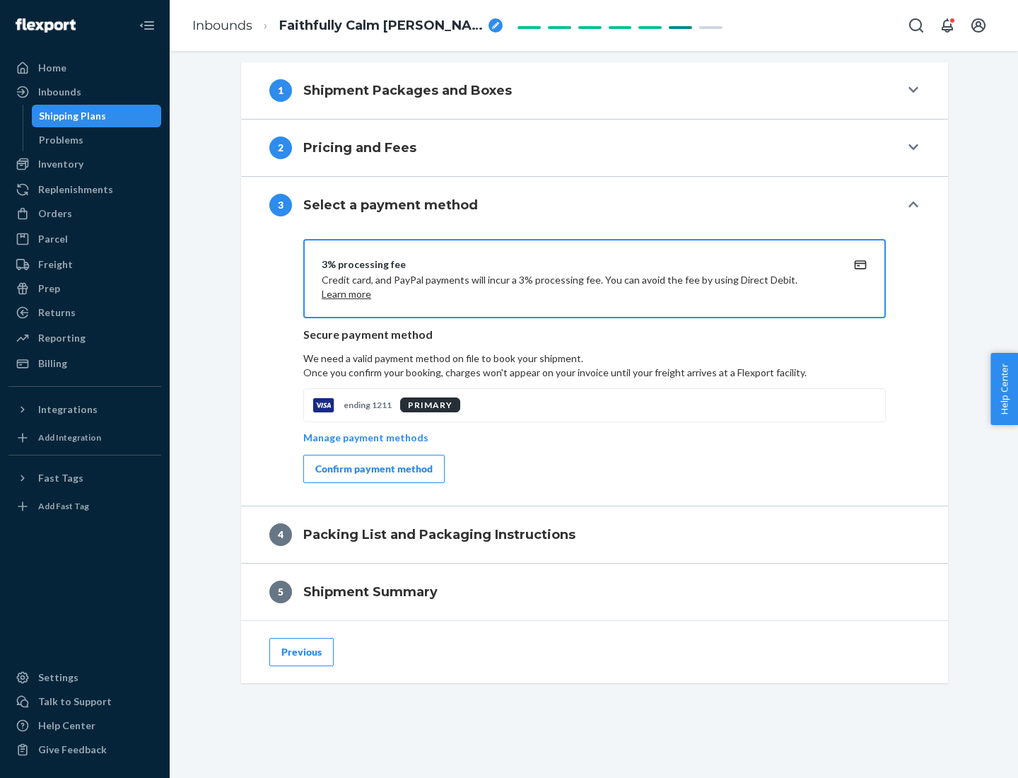
scroll to position [510, 0]
click at [373, 469] on div "Confirm payment method" at bounding box center [373, 469] width 117 height 14
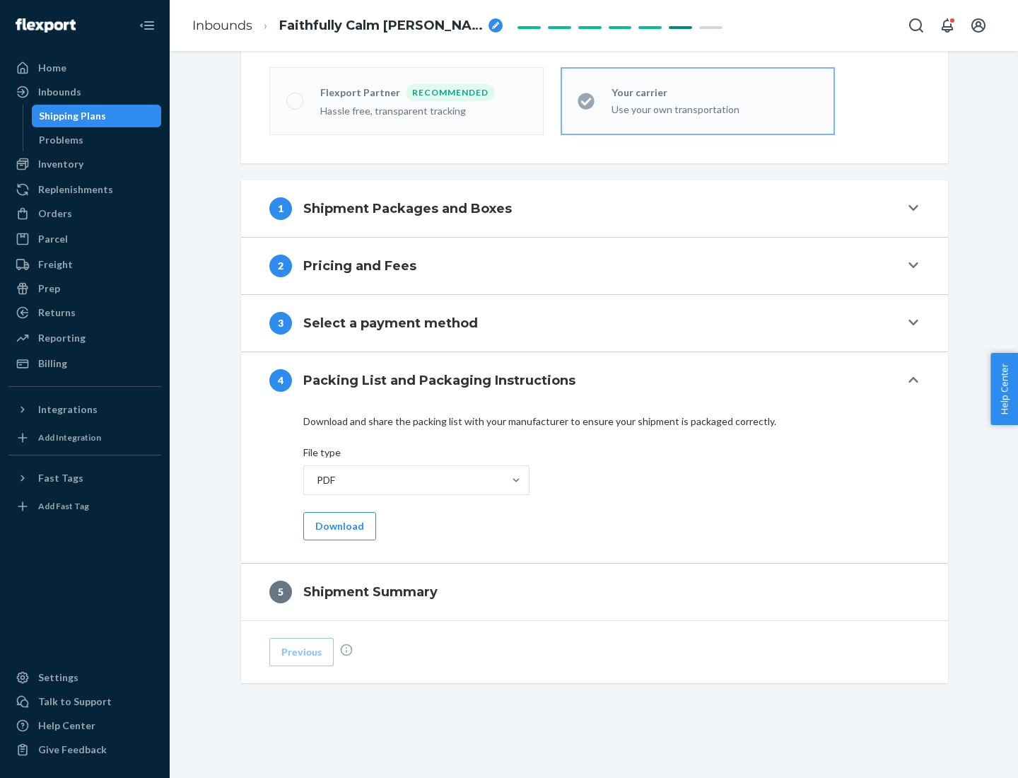
scroll to position [392, 0]
click at [338, 525] on button "Download" at bounding box center [339, 526] width 73 height 28
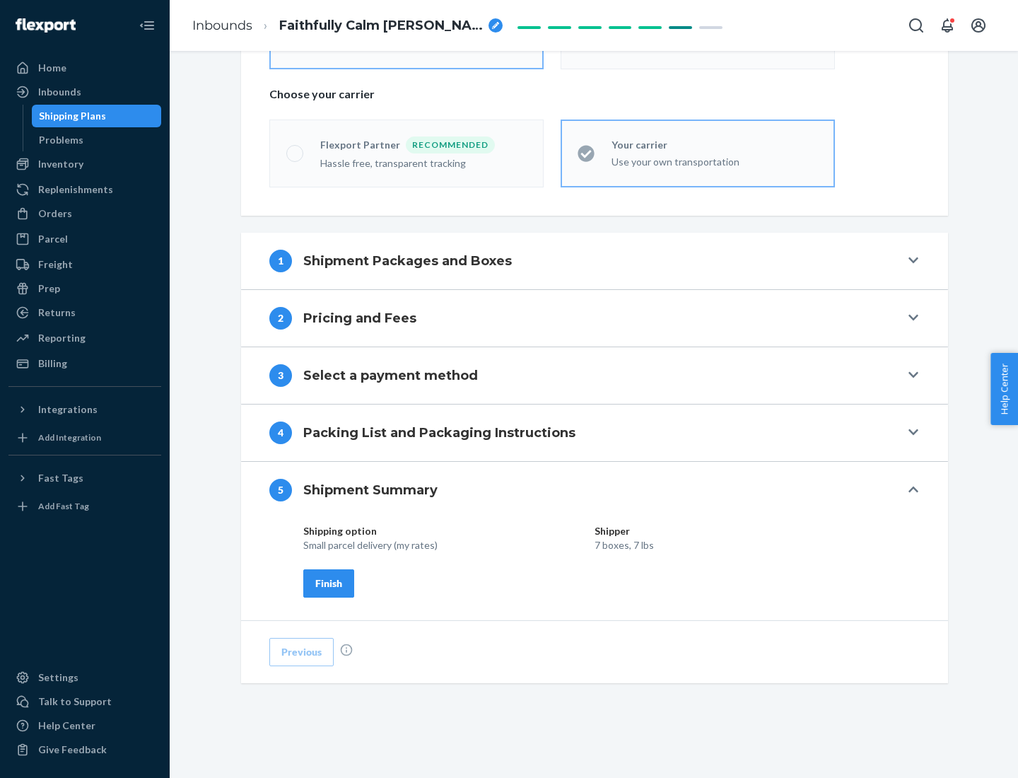
scroll to position [339, 0]
